Goal: Task Accomplishment & Management: Manage account settings

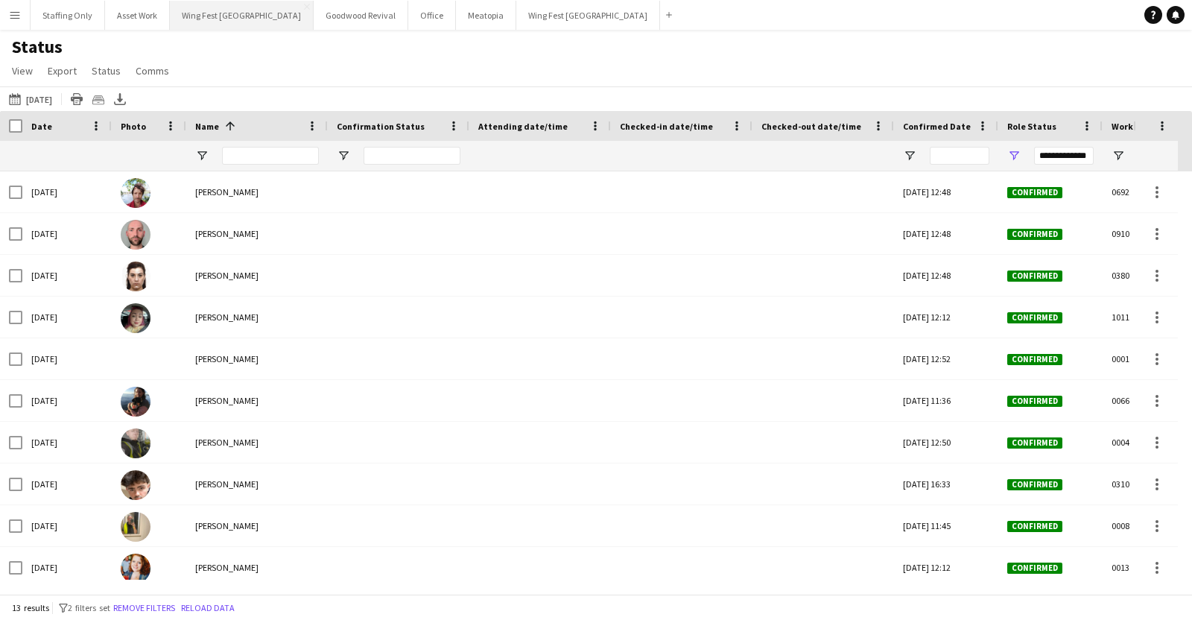
click at [212, 19] on button "Wing Fest Bristol Close" at bounding box center [242, 15] width 144 height 29
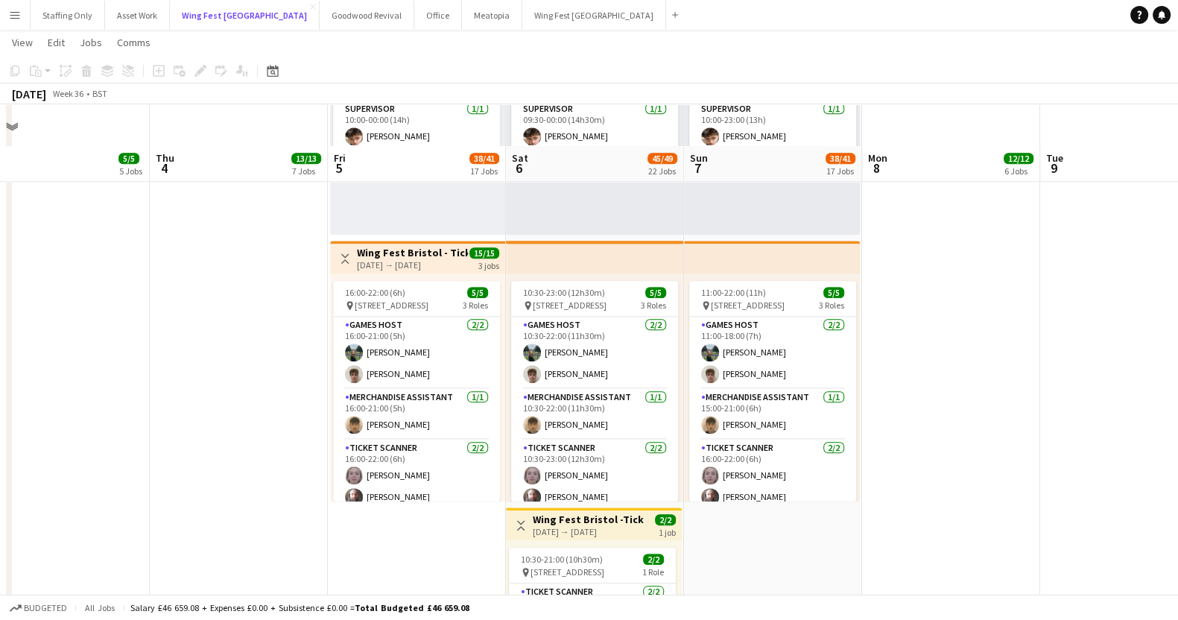
scroll to position [2156, 0]
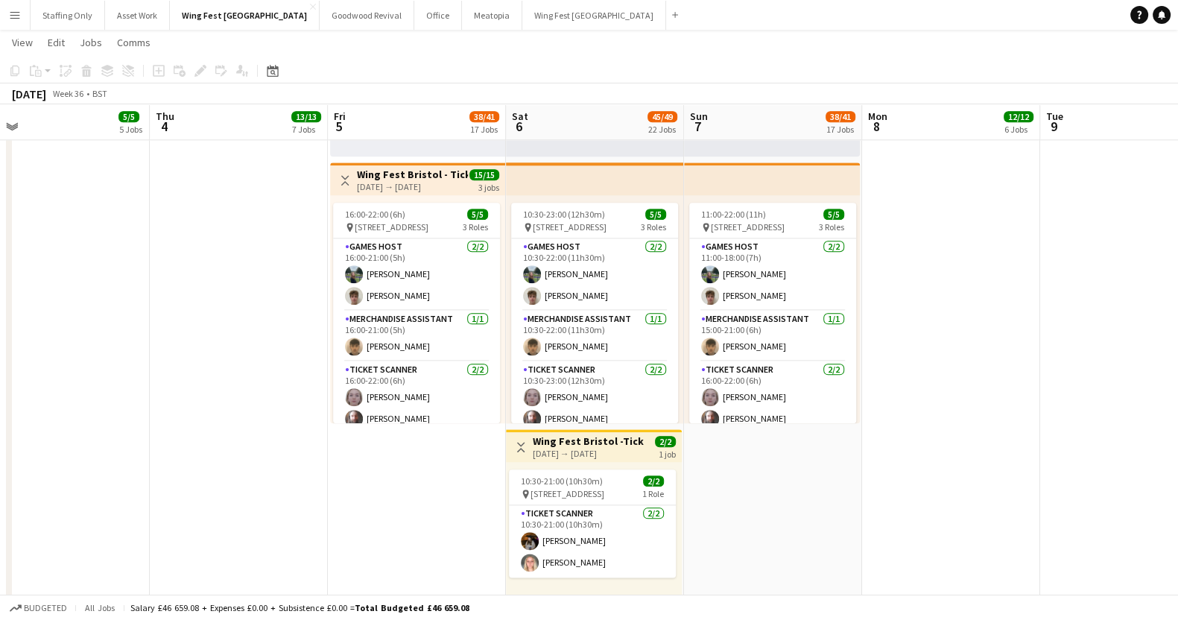
click at [7, 22] on button "Menu" at bounding box center [15, 15] width 30 height 30
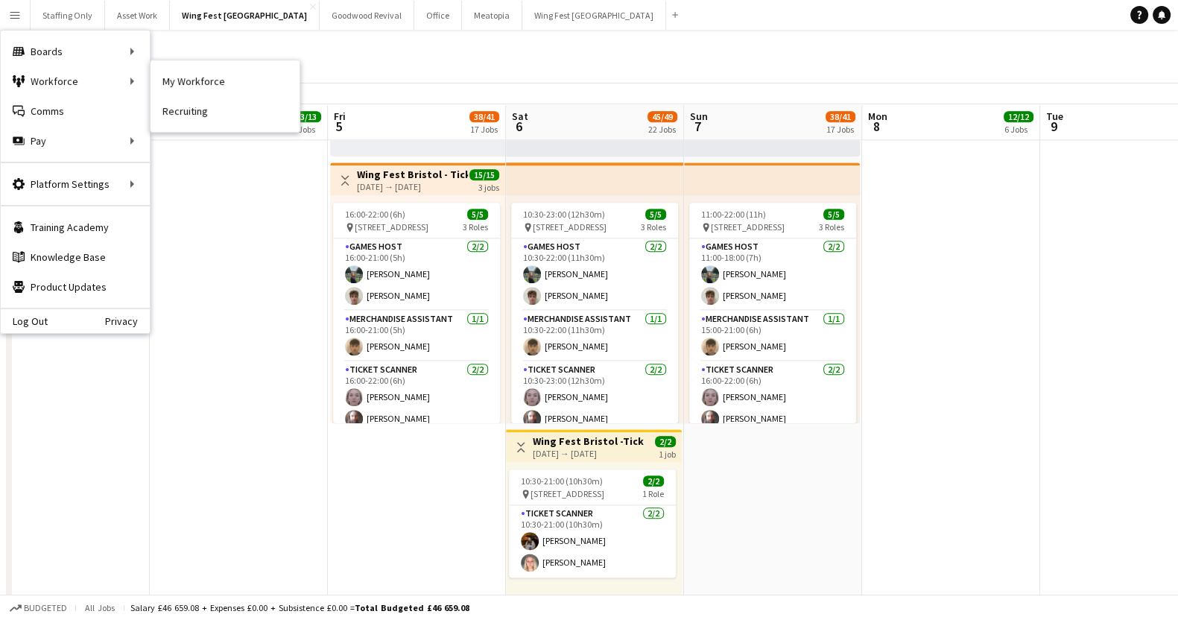
drag, startPoint x: 197, startPoint y: 81, endPoint x: 533, endPoint y: 498, distance: 535.6
click at [197, 81] on link "My Workforce" at bounding box center [224, 81] width 149 height 30
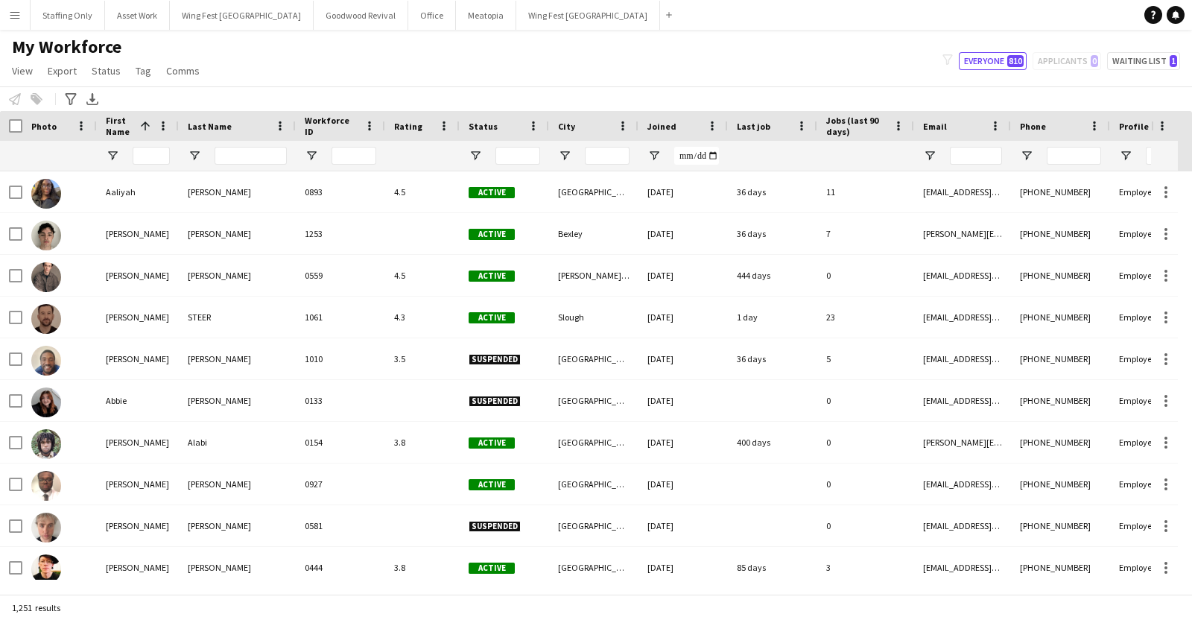
click at [16, 16] on app-icon "Menu" at bounding box center [15, 15] width 12 height 12
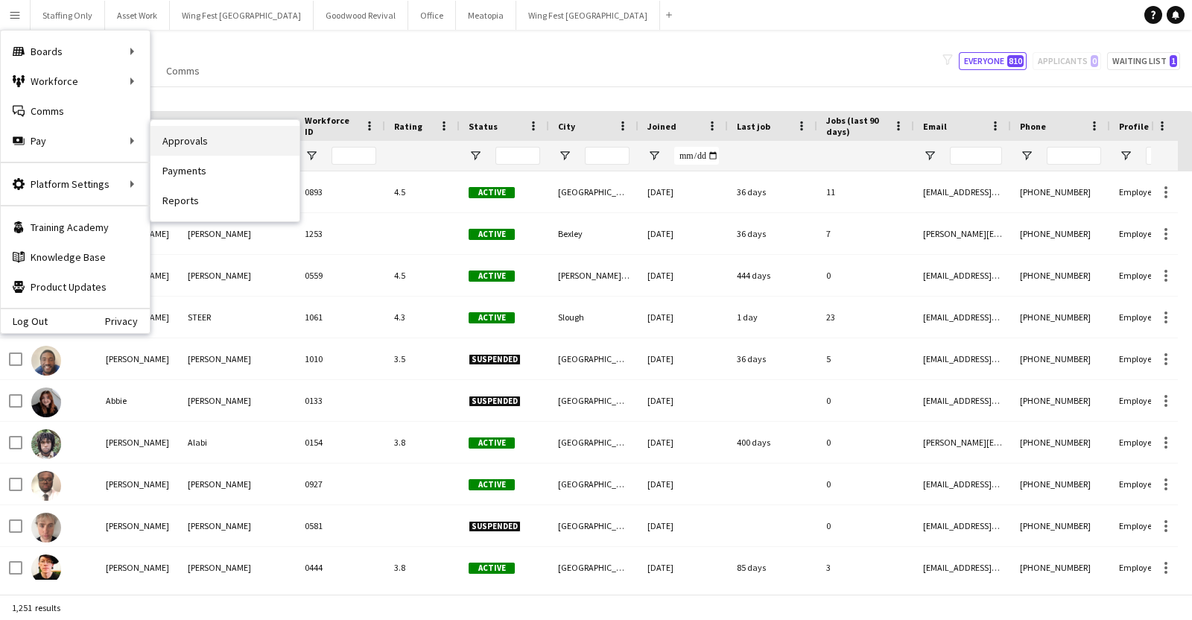
click at [181, 142] on link "Approvals" at bounding box center [224, 141] width 149 height 30
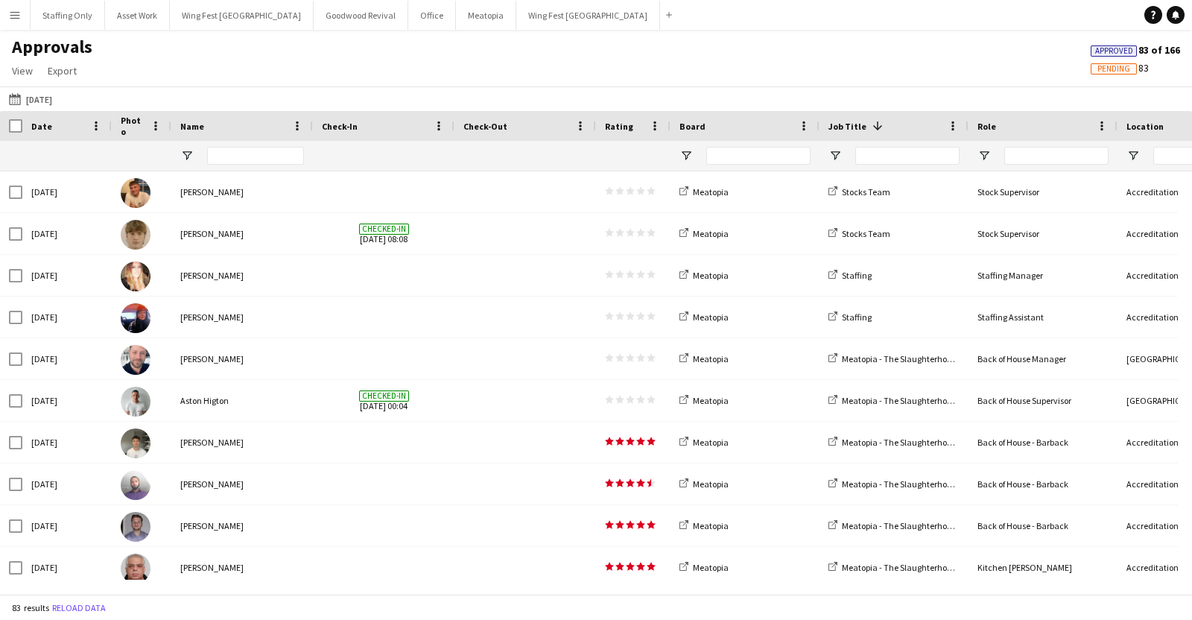
click at [201, 124] on span "Name" at bounding box center [192, 126] width 24 height 11
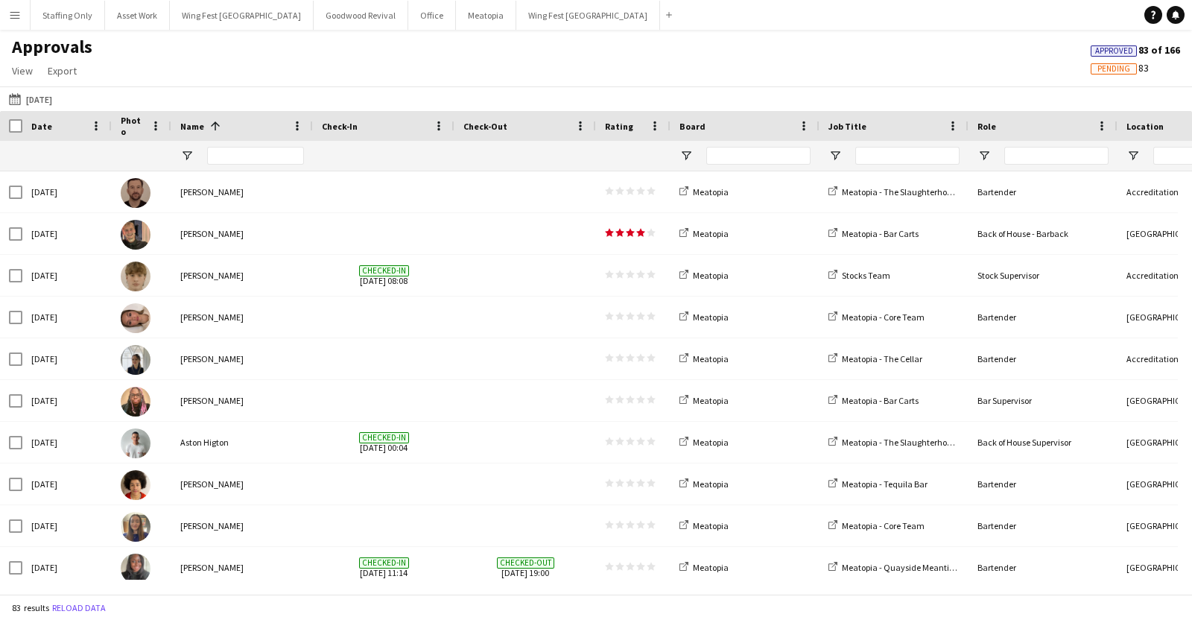
click at [51, 88] on div "[DATE] [DATE] [DATE] This Week This Month [DATE] Last Week Last Month [DATE] [D…" at bounding box center [596, 98] width 1192 height 25
click at [50, 98] on button "[DATE] [DATE]" at bounding box center [30, 99] width 49 height 18
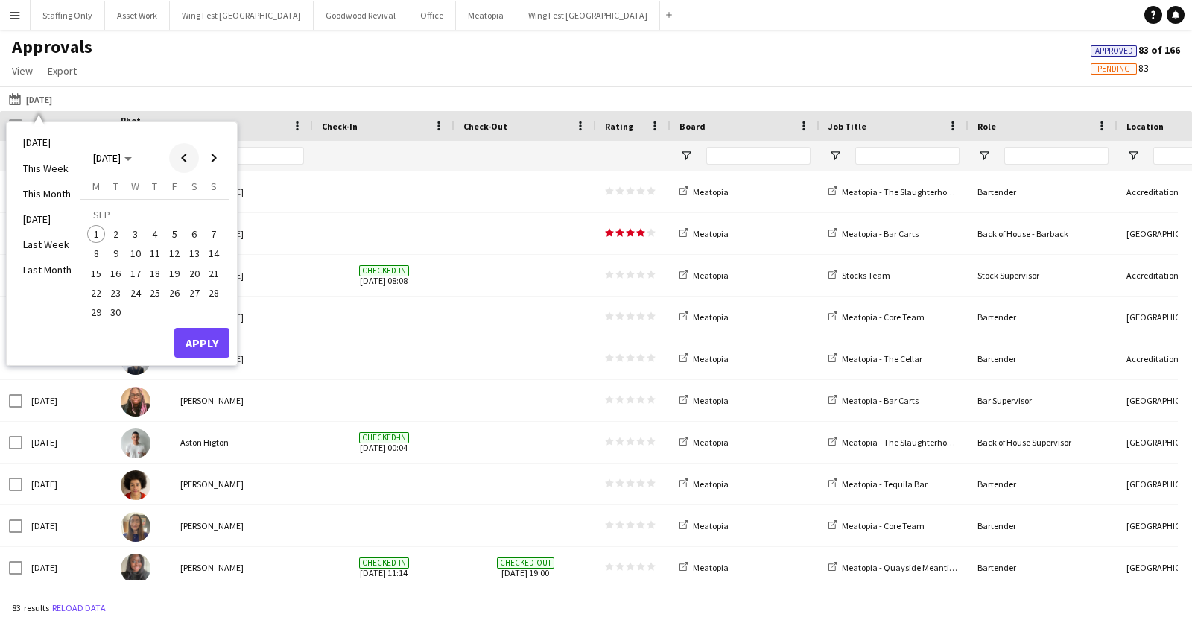
click at [179, 154] on span "Previous month" at bounding box center [184, 158] width 30 height 30
click at [211, 295] on span "31" at bounding box center [214, 297] width 18 height 18
click at [205, 316] on button "Apply" at bounding box center [201, 327] width 55 height 30
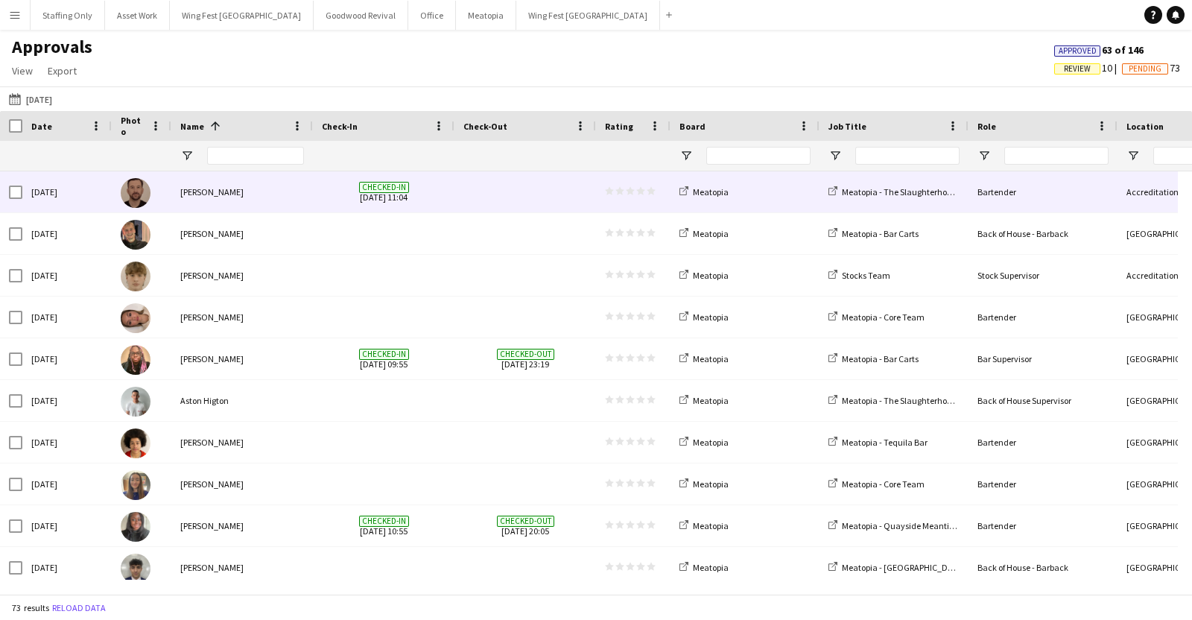
click at [500, 194] on span at bounding box center [525, 191] width 124 height 41
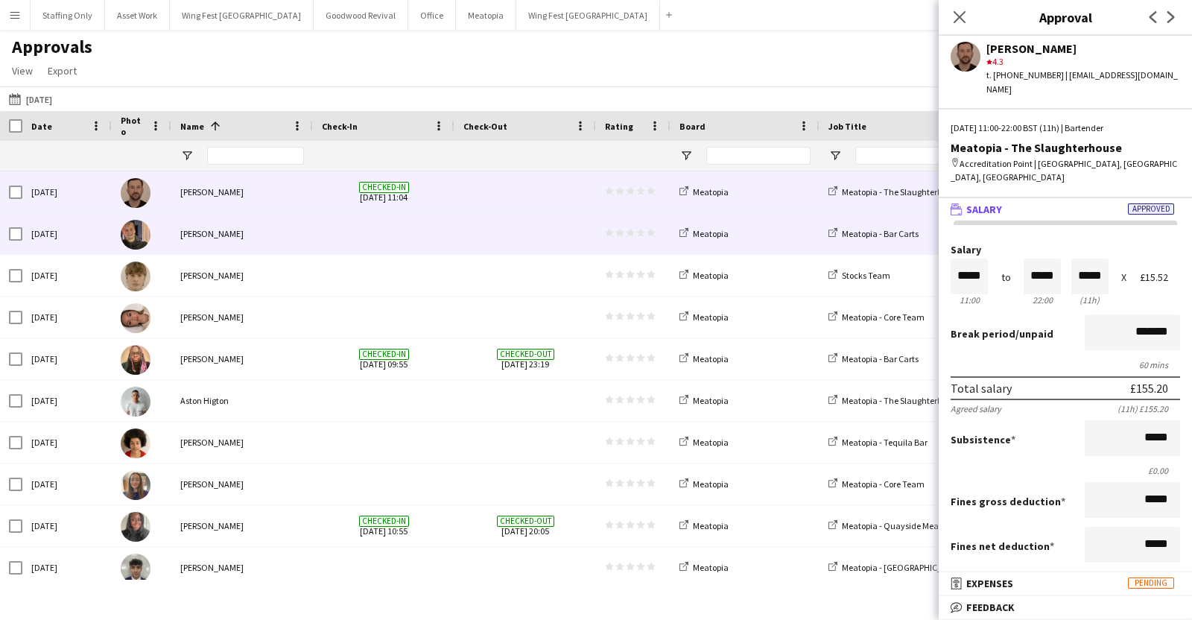
click at [425, 232] on span at bounding box center [384, 233] width 124 height 41
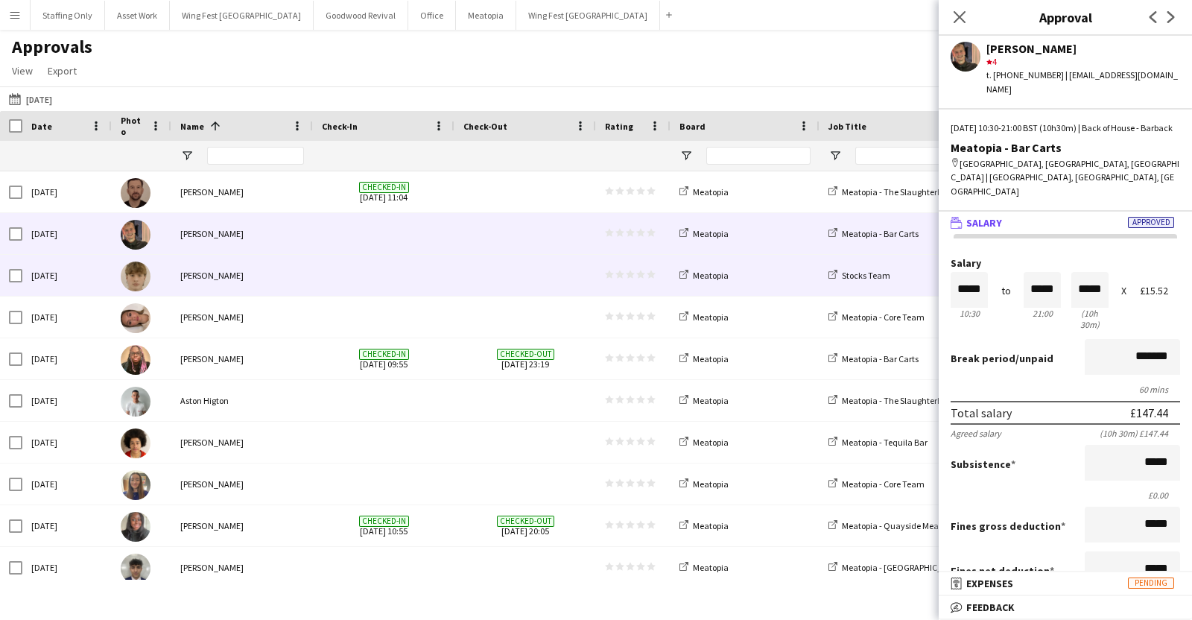
click at [491, 270] on span at bounding box center [525, 275] width 124 height 41
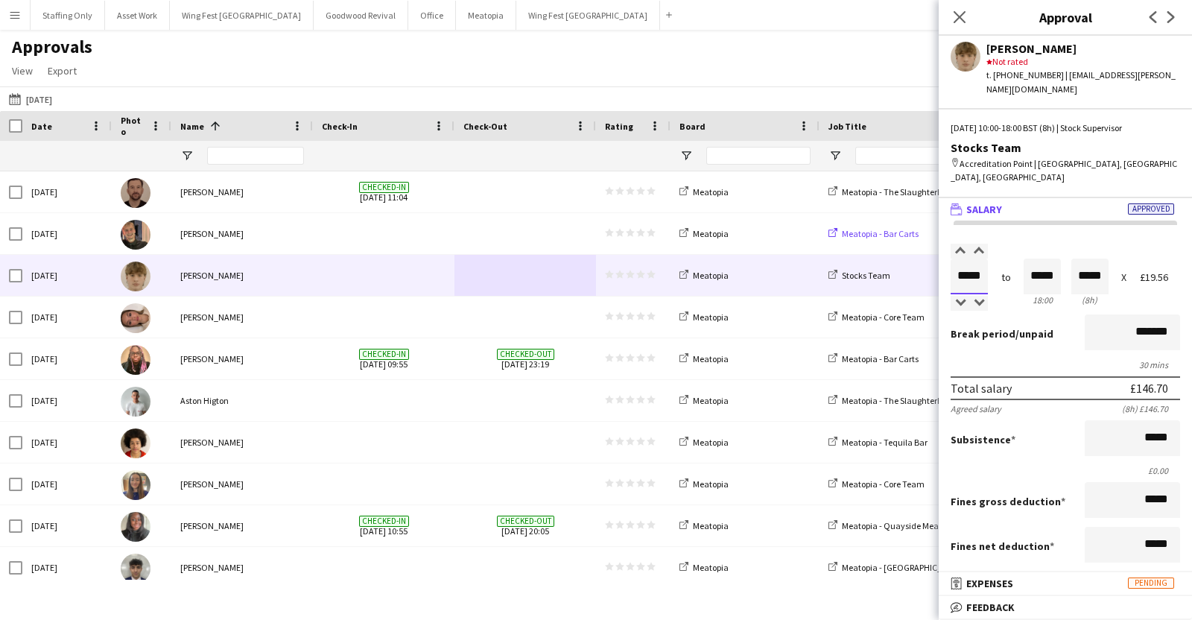
drag, startPoint x: 983, startPoint y: 241, endPoint x: 881, endPoint y: 228, distance: 102.1
click at [881, 228] on body "Menu Boards Boards Boards All jobs Status Workforce Workforce My Workforce Recr…" at bounding box center [596, 310] width 1192 height 620
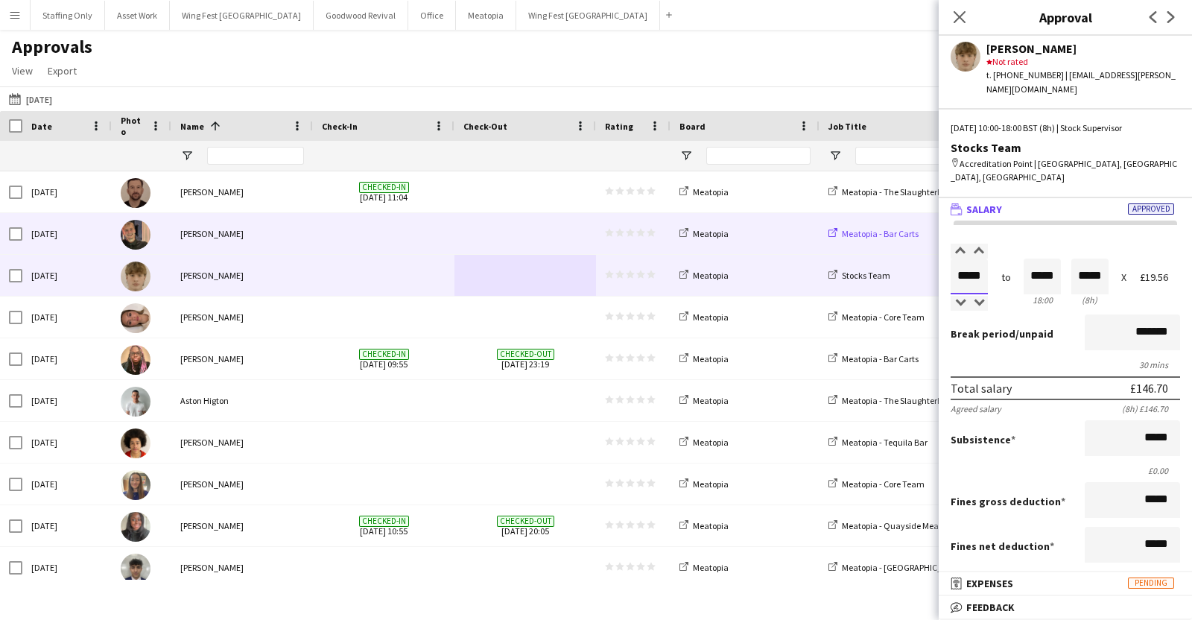
type input "*****"
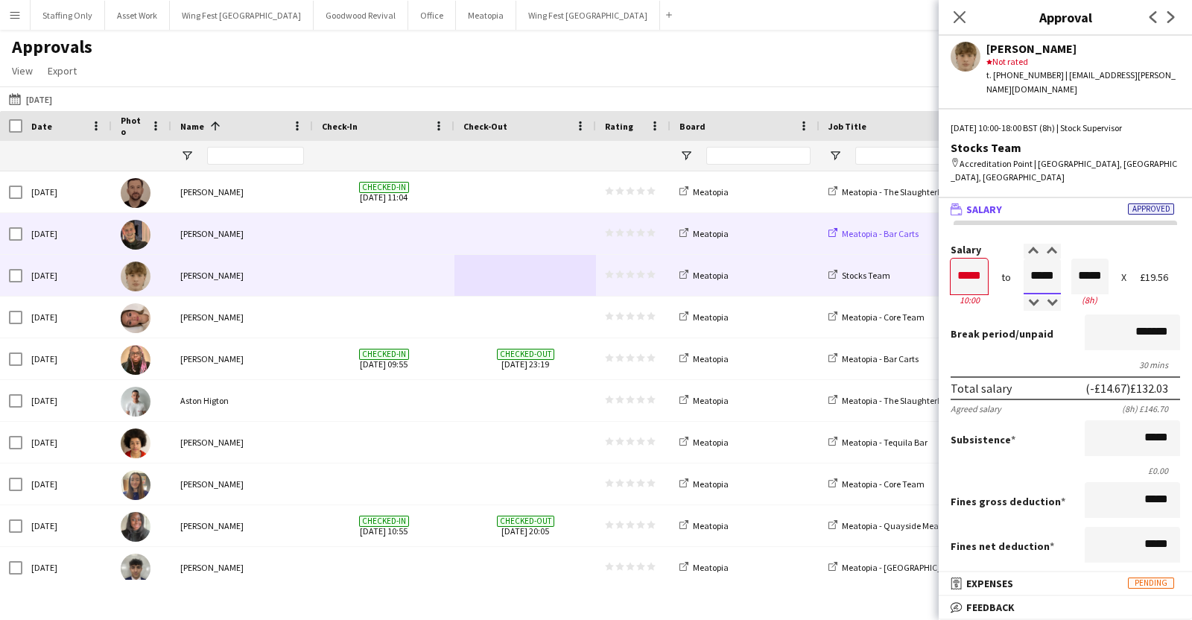
type input "*****"
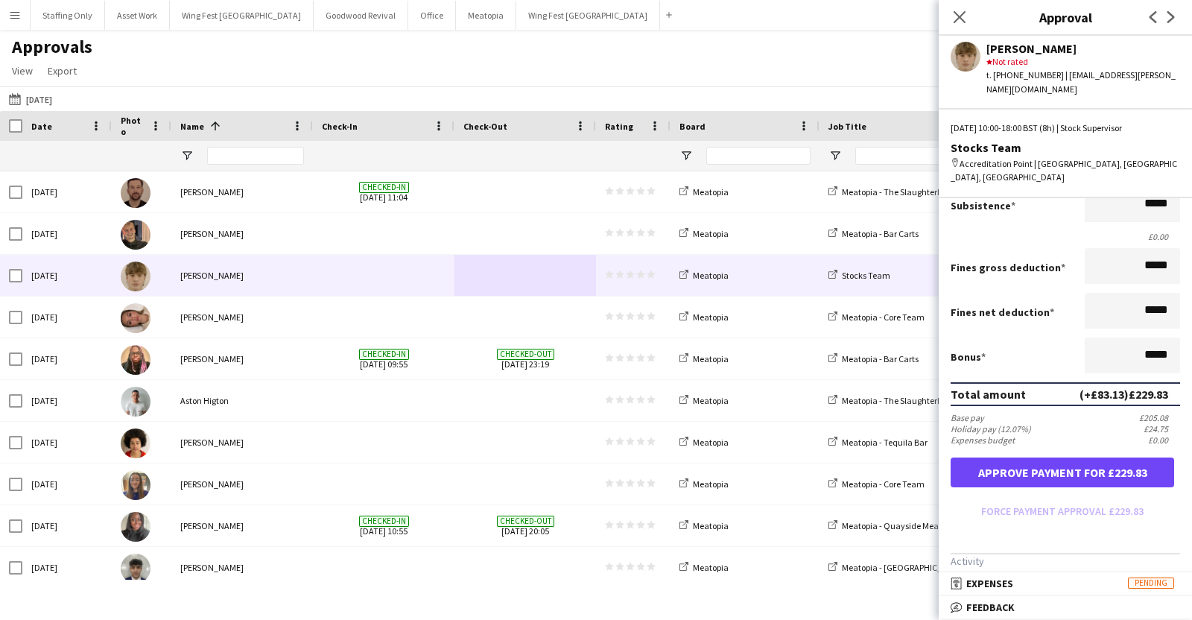
scroll to position [235, 0]
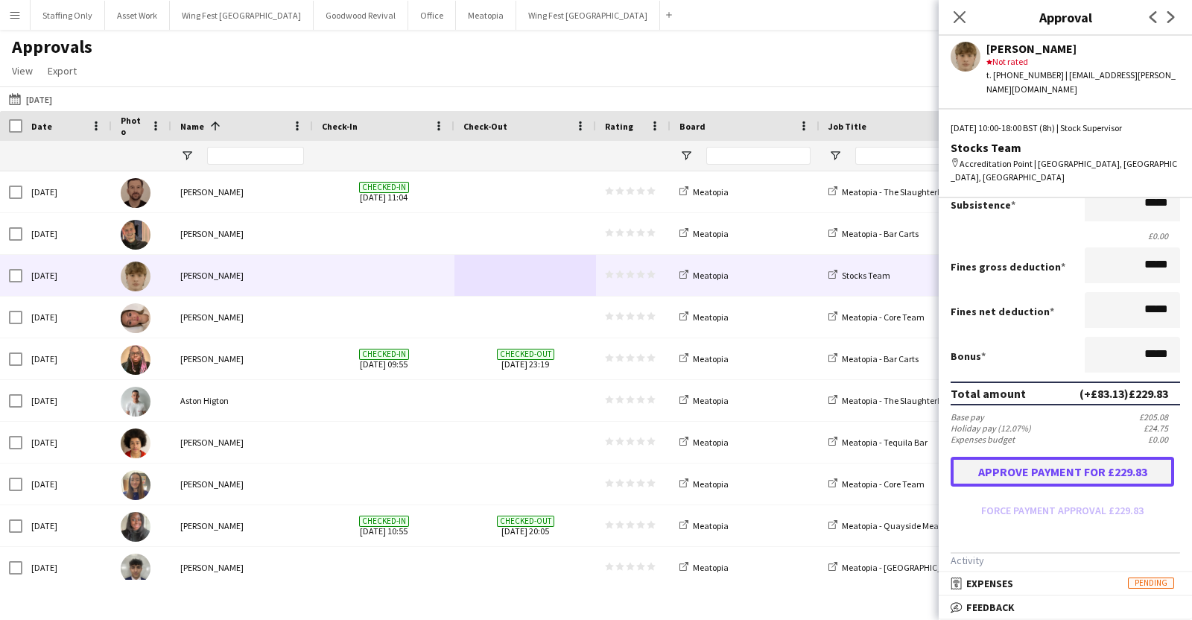
click at [1021, 457] on button "Approve payment for £229.83" at bounding box center [1062, 472] width 223 height 30
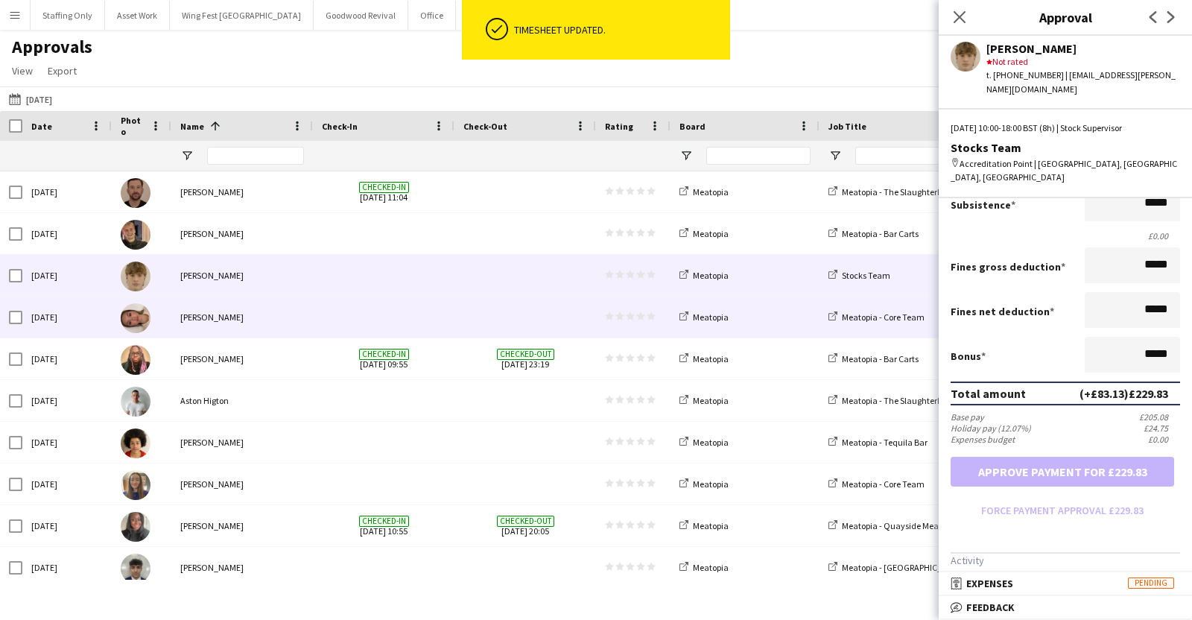
click at [409, 320] on span at bounding box center [384, 316] width 124 height 41
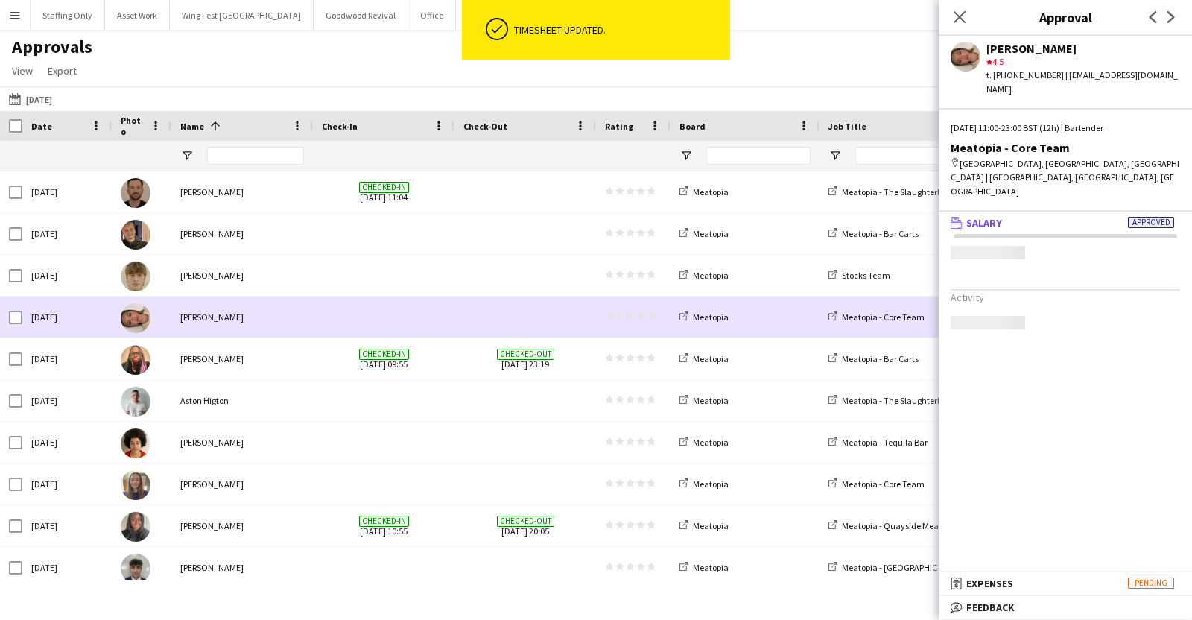
scroll to position [0, 0]
click at [409, 320] on span at bounding box center [384, 316] width 124 height 41
